Goal: Task Accomplishment & Management: Manage account settings

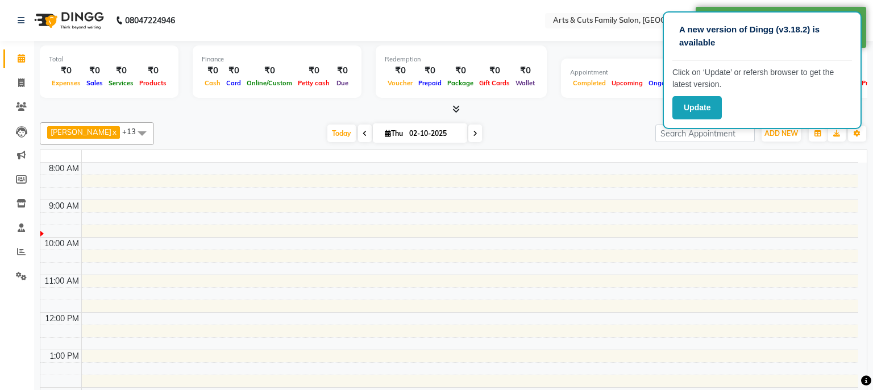
select select "en"
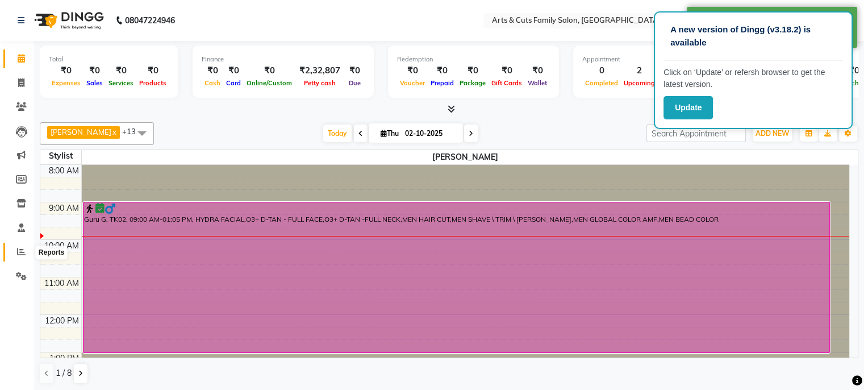
click at [17, 251] on icon at bounding box center [21, 251] width 9 height 9
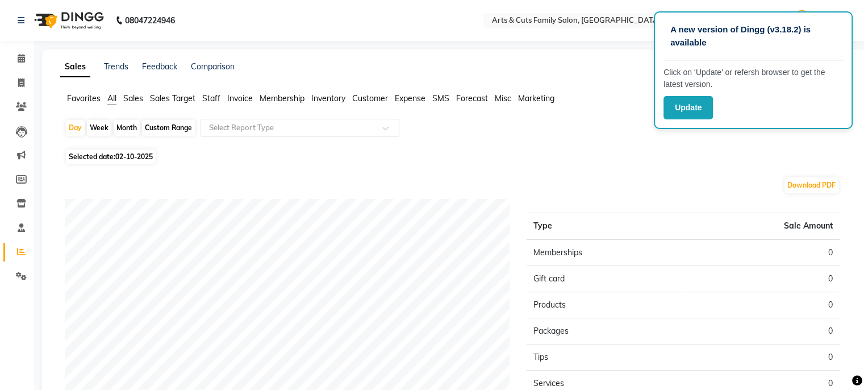
click at [409, 99] on span "Expense" at bounding box center [410, 98] width 31 height 10
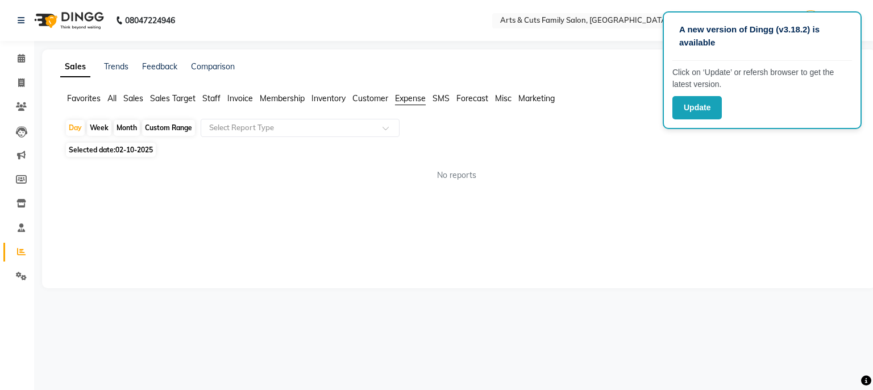
click at [118, 127] on div "Month" at bounding box center [127, 128] width 26 height 16
select select "10"
select select "2025"
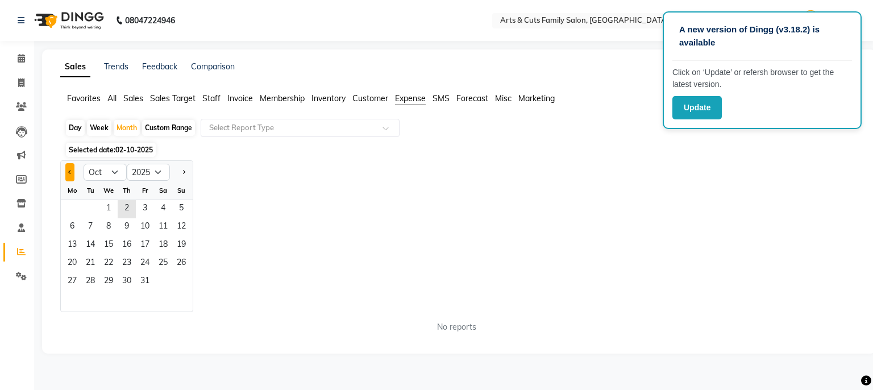
drag, startPoint x: 61, startPoint y: 172, endPoint x: 73, endPoint y: 174, distance: 11.6
click at [73, 174] on div at bounding box center [72, 172] width 23 height 18
click at [73, 174] on button "Previous month" at bounding box center [69, 172] width 9 height 18
select select "9"
click at [109, 209] on span "3" at bounding box center [108, 209] width 18 height 18
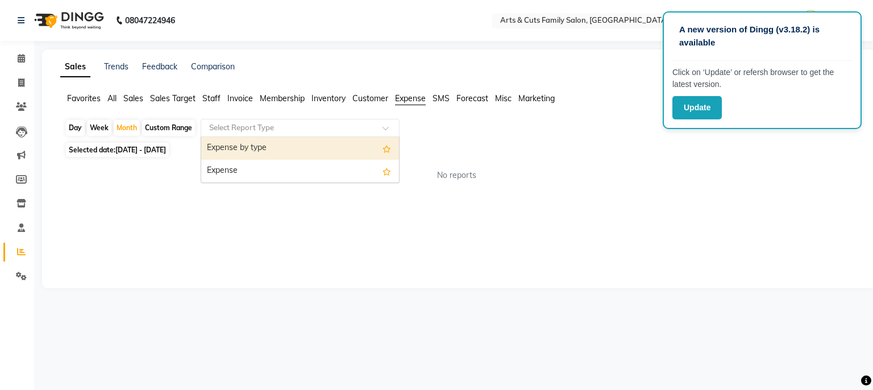
click at [246, 123] on input "text" at bounding box center [289, 127] width 164 height 11
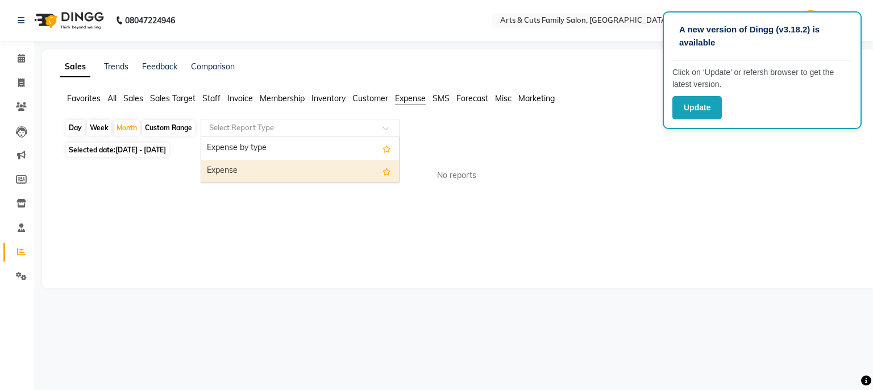
click at [245, 173] on div "Expense" at bounding box center [300, 171] width 198 height 23
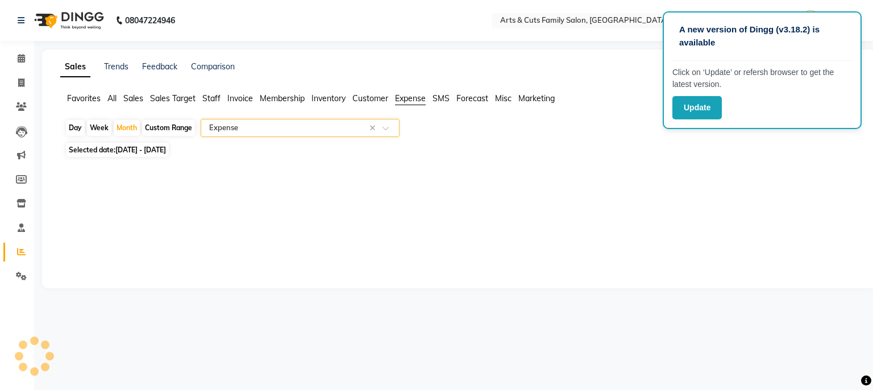
select select "full_report"
select select "csv"
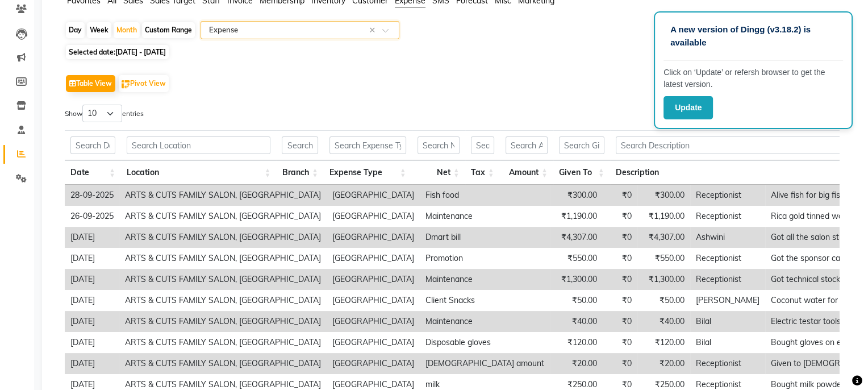
scroll to position [205, 0]
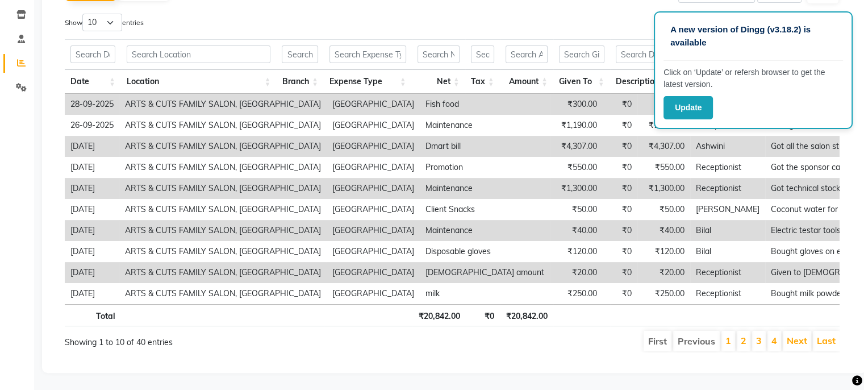
click at [245, 178] on td "ARTS & CUTS FAMILY SALON, [GEOGRAPHIC_DATA]" at bounding box center [222, 188] width 207 height 21
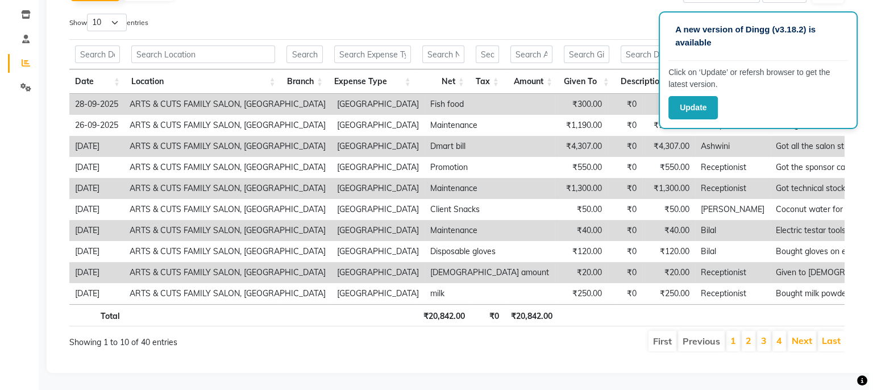
scroll to position [0, 0]
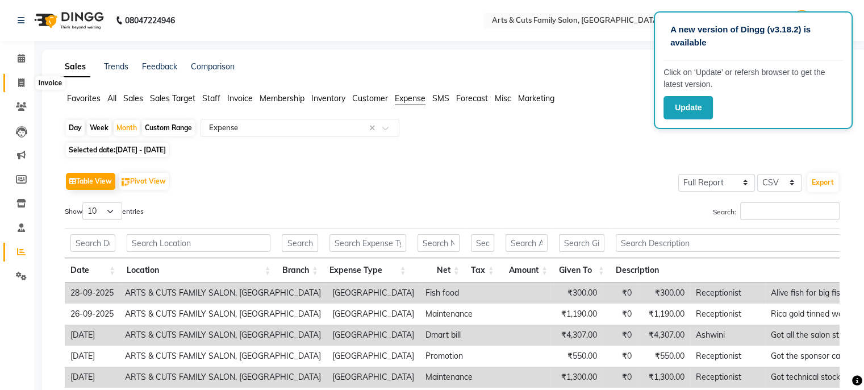
click at [19, 88] on span at bounding box center [21, 83] width 20 height 13
select select "service"
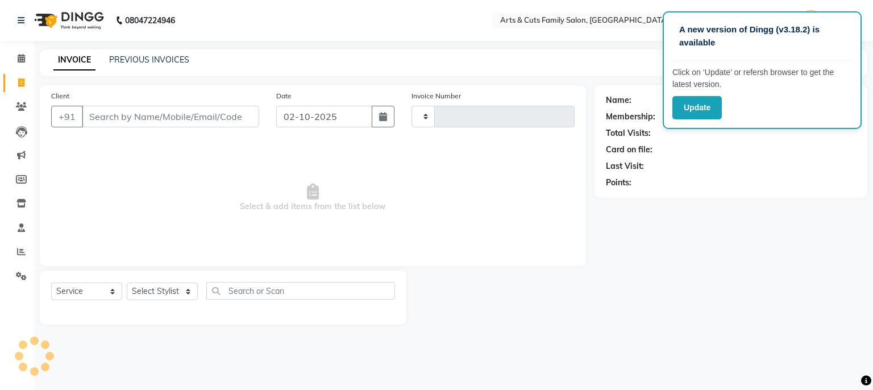
type input "3816"
select select "7513"
select select "45356"
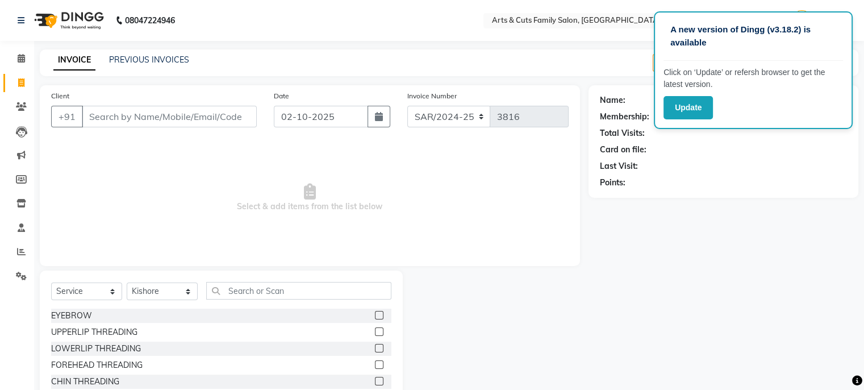
click at [743, 201] on div "Name: Membership: Total Visits: Card on file: Last Visit: Points:" at bounding box center [728, 261] width 278 height 353
click at [14, 66] on link "Calendar" at bounding box center [16, 58] width 27 height 19
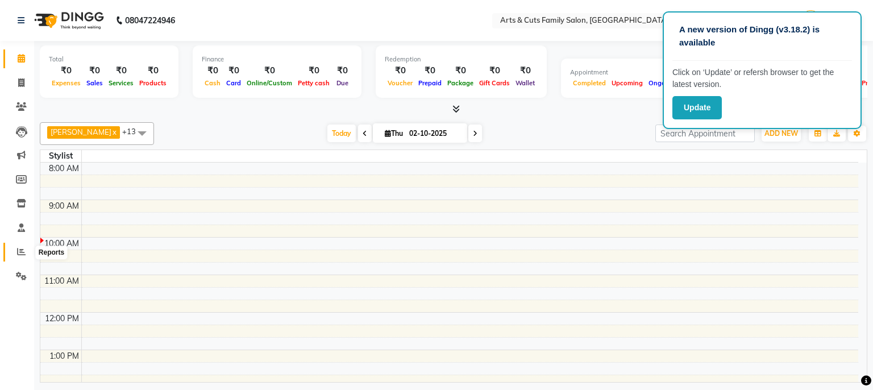
click at [15, 247] on span at bounding box center [21, 252] width 20 height 13
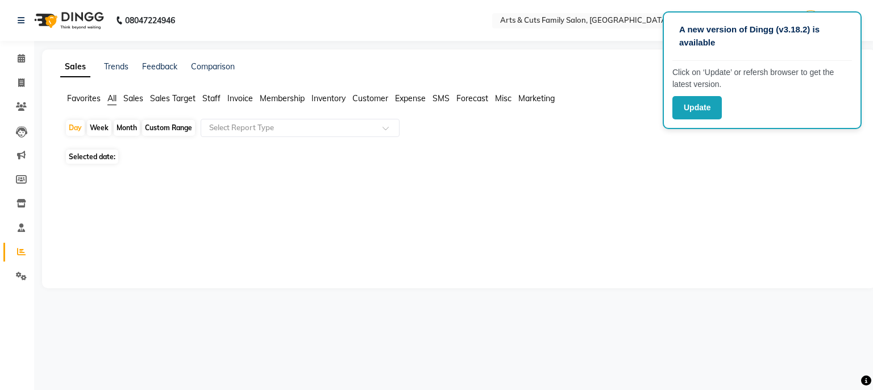
click at [126, 129] on div "Month" at bounding box center [127, 128] width 26 height 16
select select "10"
select select "2025"
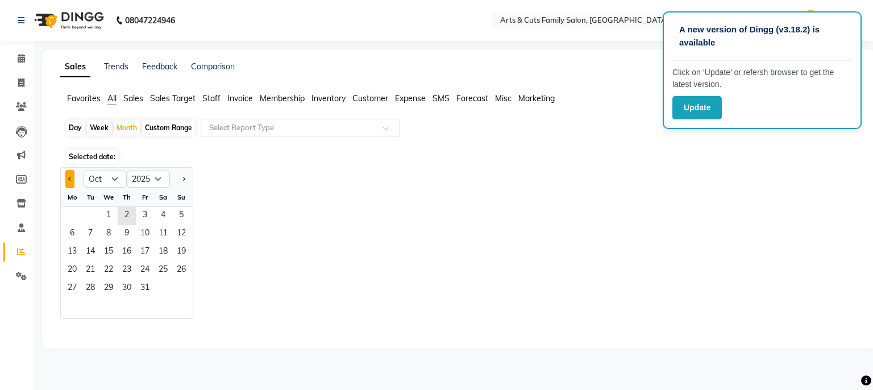
click at [65, 179] on button "Previous month" at bounding box center [69, 179] width 9 height 18
select select "9"
click at [80, 220] on span "1" at bounding box center [72, 216] width 18 height 18
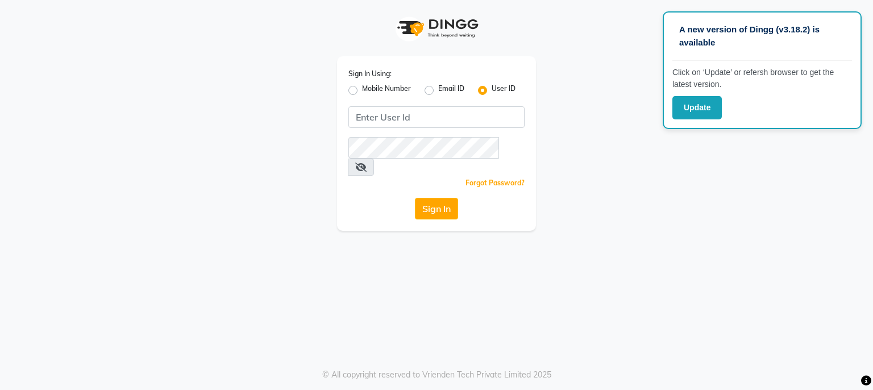
click at [635, 192] on div "Sign In Using: Mobile Number Email ID User ID Remember me Forgot Password? Sign…" at bounding box center [437, 115] width 648 height 231
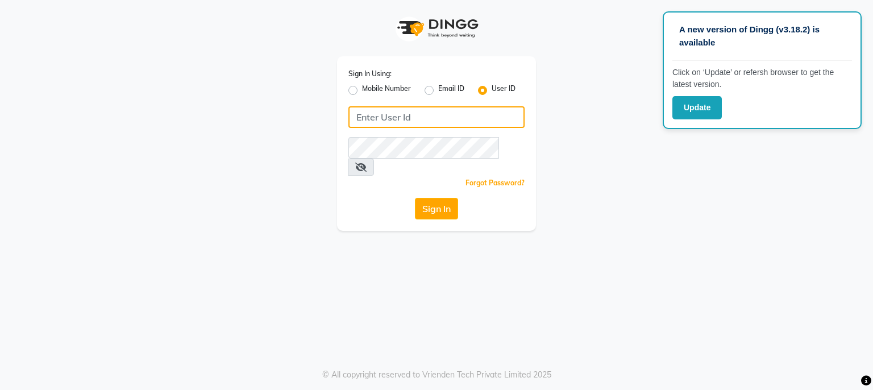
click at [431, 122] on input "Username" at bounding box center [436, 117] width 176 height 22
type input "[PERSON_NAME]"
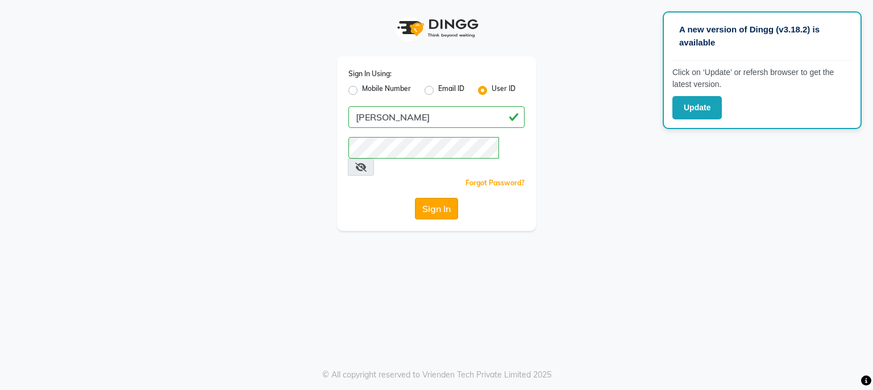
click at [441, 198] on button "Sign In" at bounding box center [436, 209] width 43 height 22
